Goal: Contribute content: Contribute content

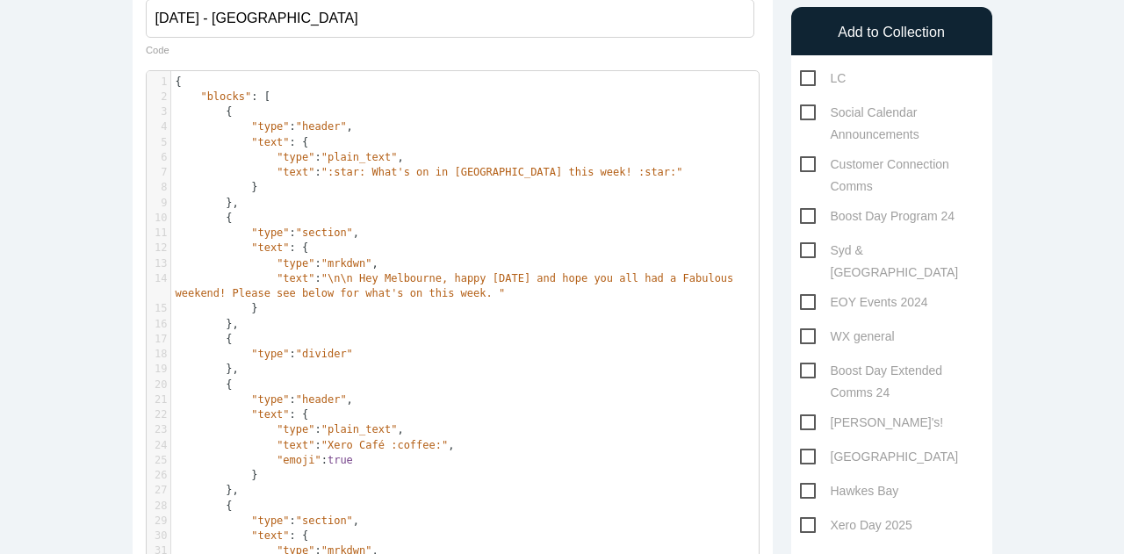
scroll to position [205, 0]
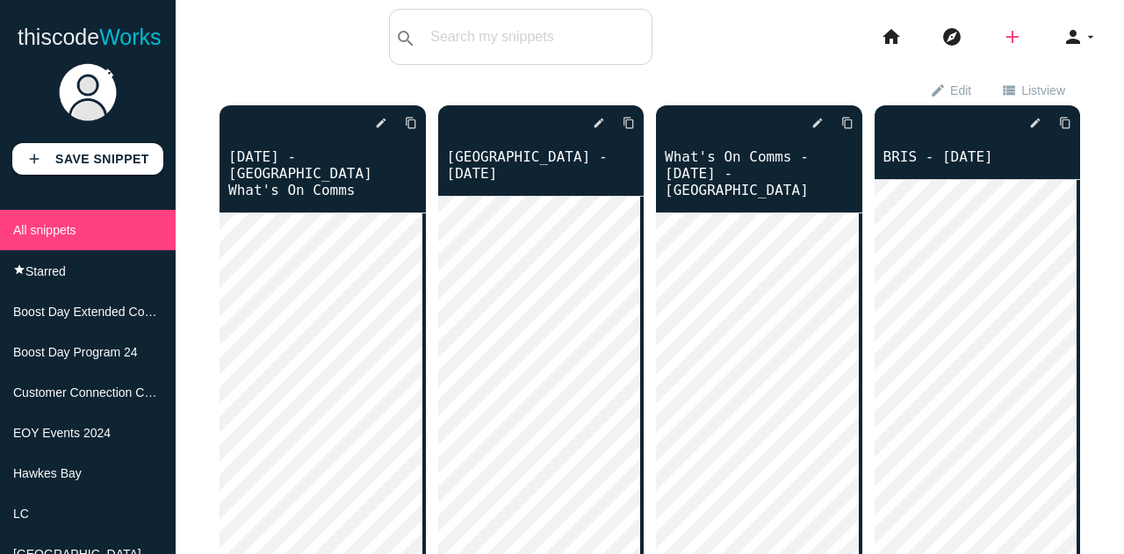
click at [1002, 32] on icon "add" at bounding box center [1012, 37] width 21 height 56
click at [1016, 43] on link "code Snippet" at bounding box center [1050, 31] width 123 height 44
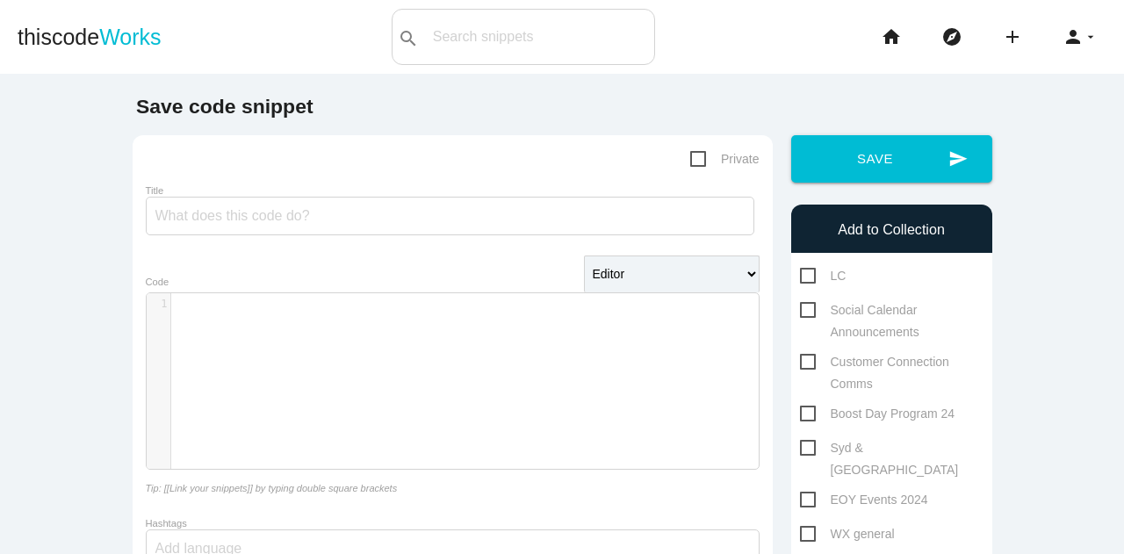
scroll to position [5, 0]
click at [290, 318] on div "​ x 1 ​" at bounding box center [466, 394] width 638 height 202
type textarea "​"
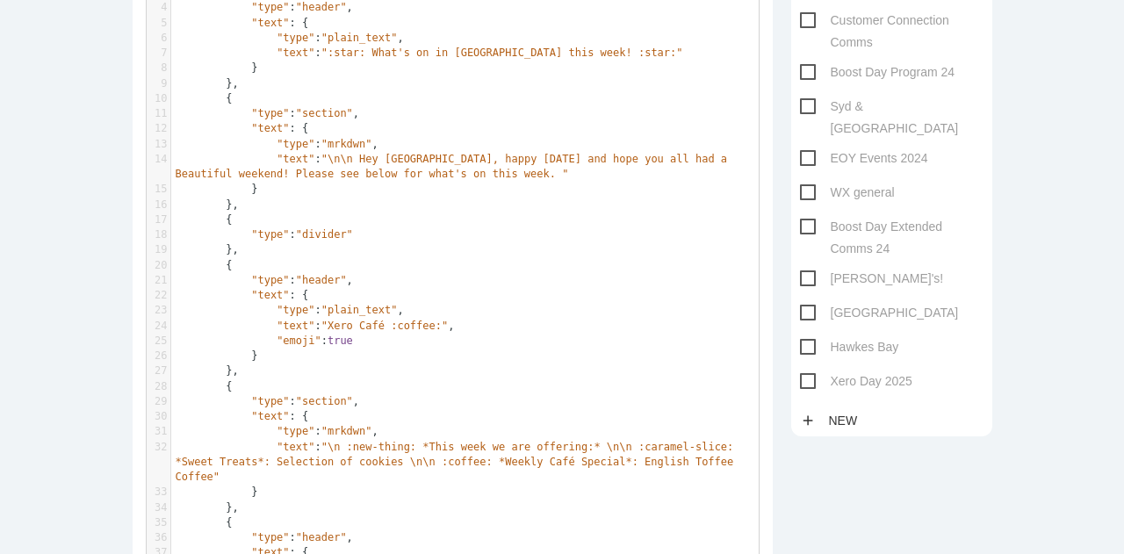
scroll to position [0, 0]
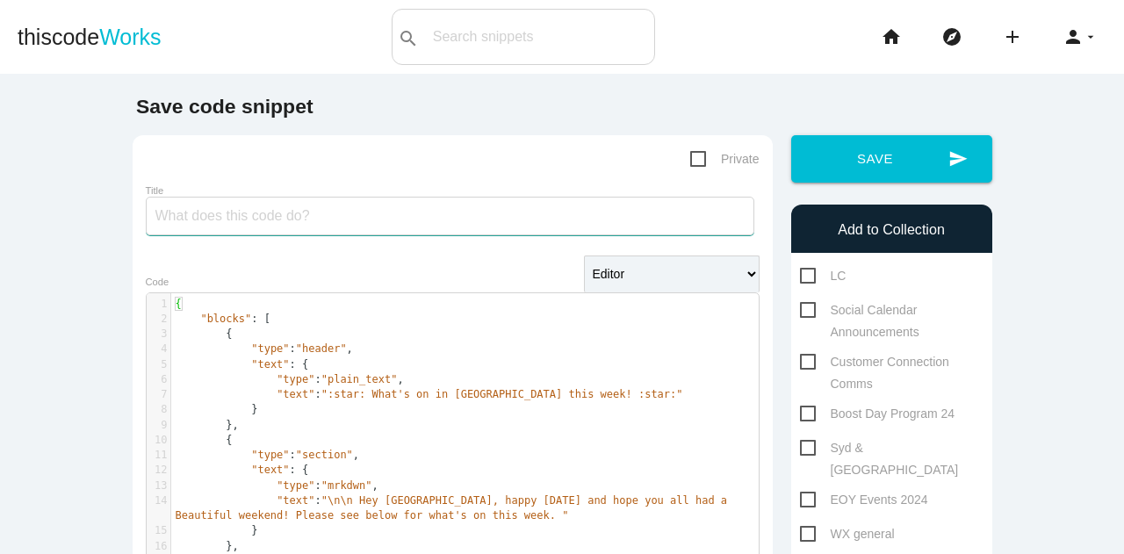
click at [365, 213] on input "Title" at bounding box center [450, 216] width 609 height 39
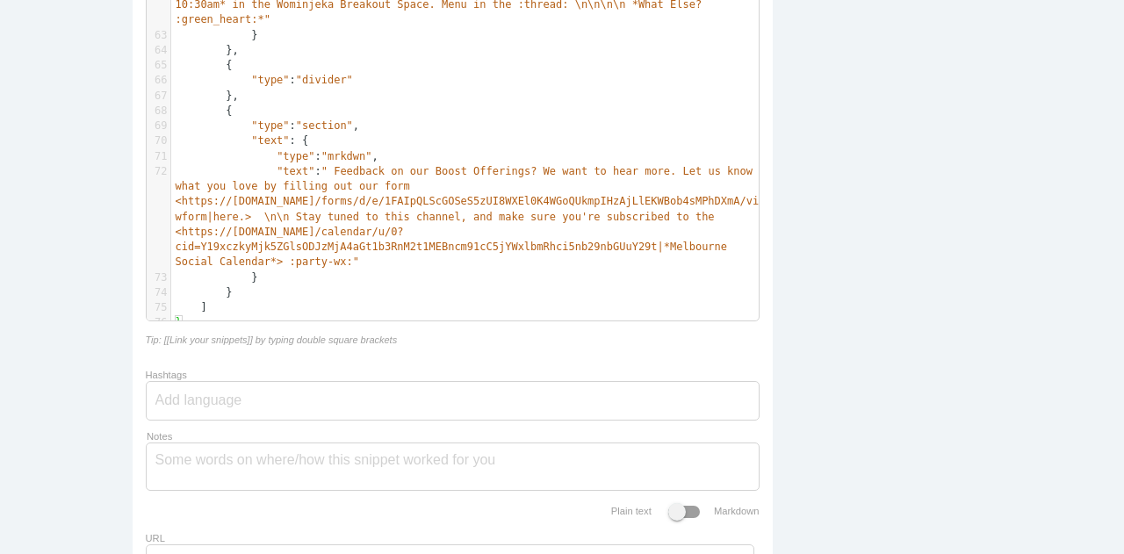
scroll to position [1444, 0]
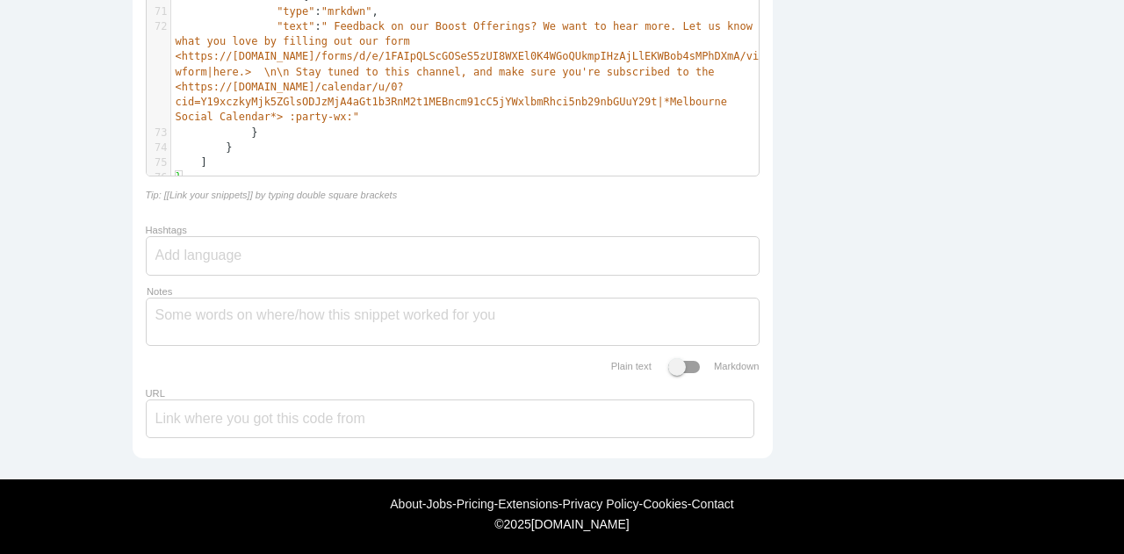
type input "[DATE]"
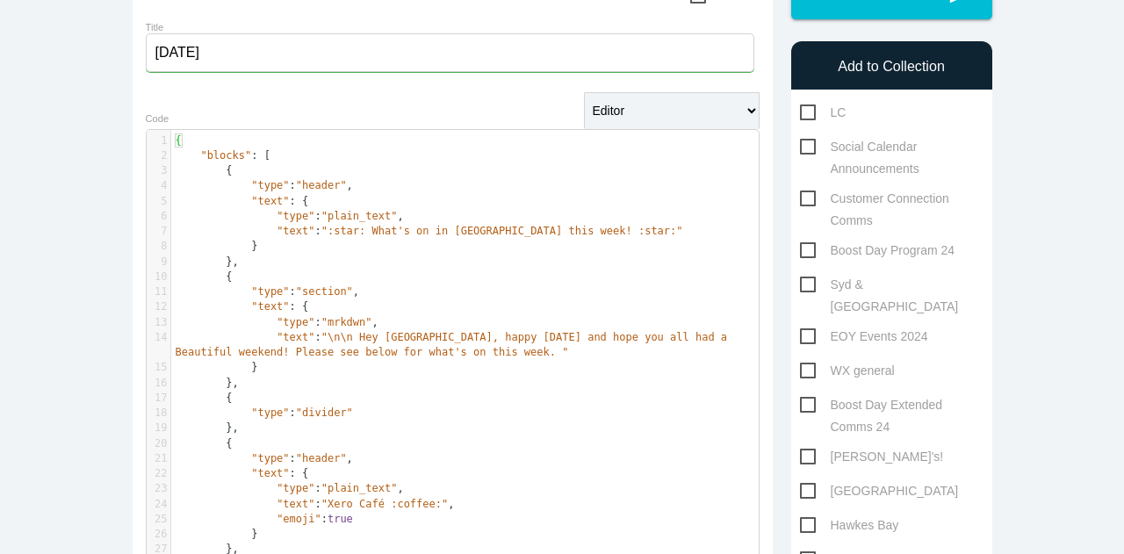
scroll to position [0, 0]
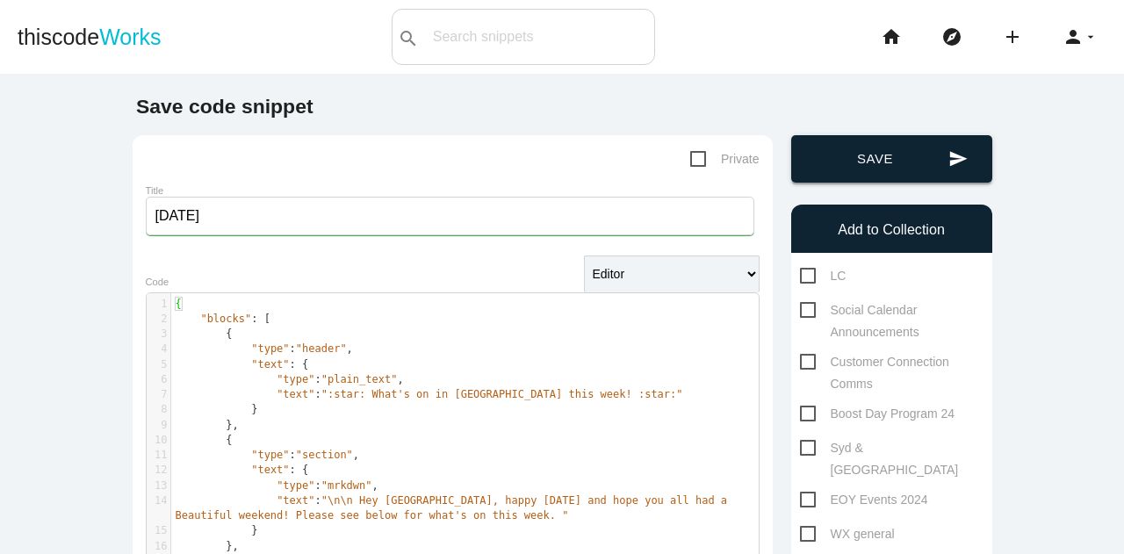
click at [831, 158] on button "send Save" at bounding box center [891, 158] width 201 height 47
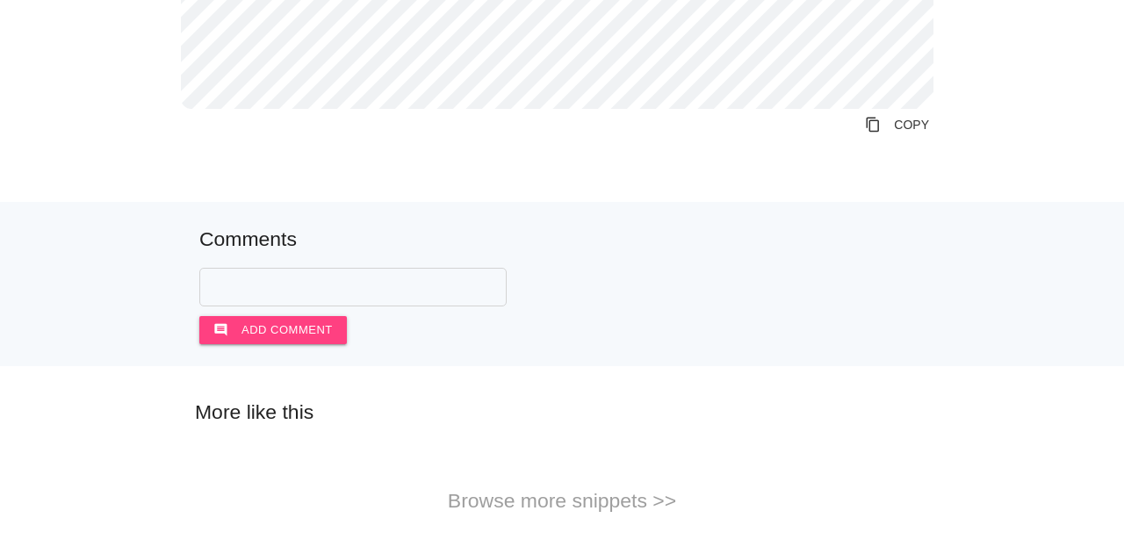
scroll to position [1442, 0]
